Goal: Information Seeking & Learning: Understand process/instructions

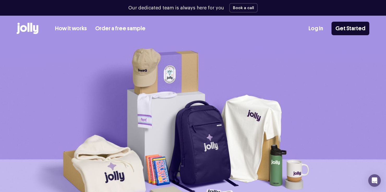
click at [62, 28] on link "How it works" at bounding box center [71, 28] width 32 height 9
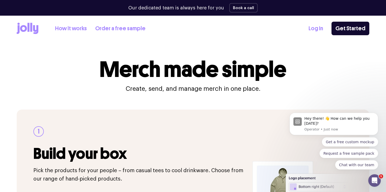
click at [31, 27] on icon at bounding box center [31, 27] width 2 height 9
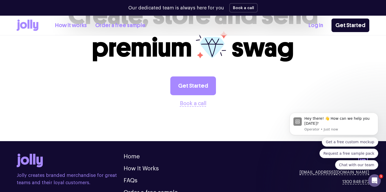
scroll to position [1429, 0]
